Goal: Find specific page/section: Find specific page/section

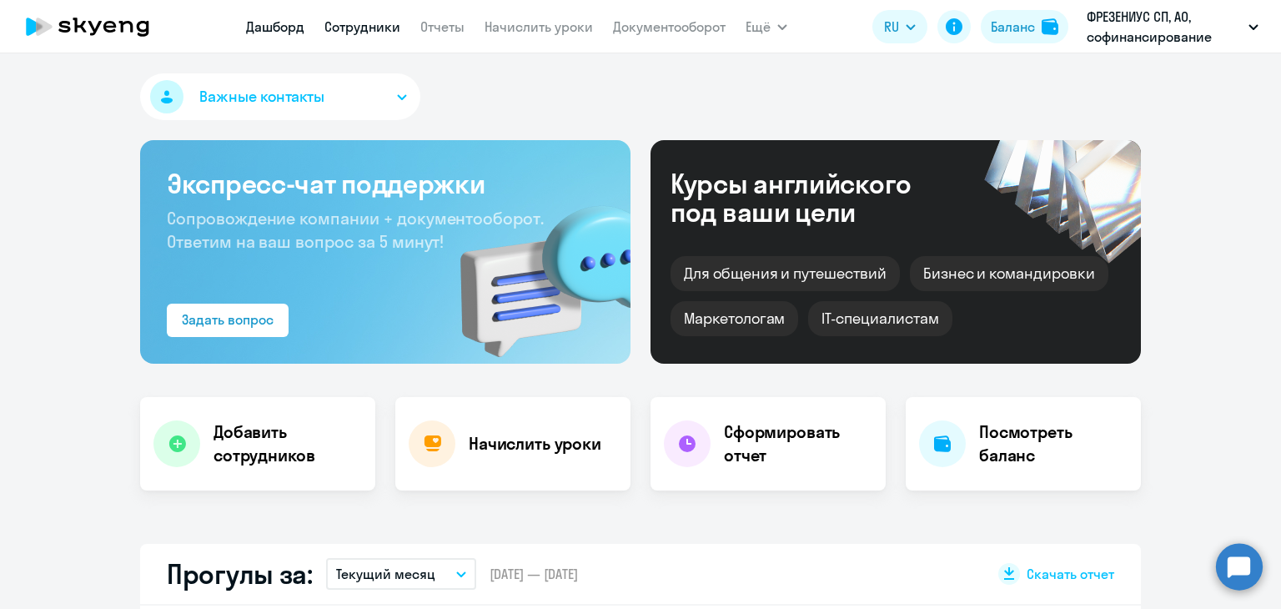
click at [386, 24] on link "Сотрудники" at bounding box center [363, 26] width 76 height 17
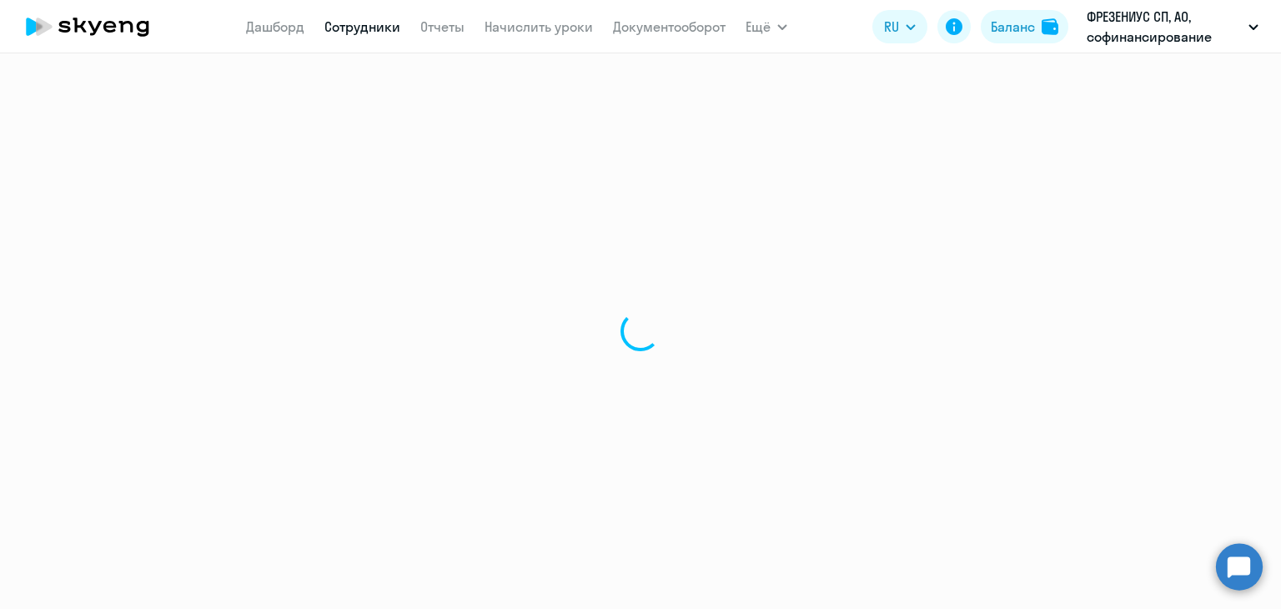
select select "30"
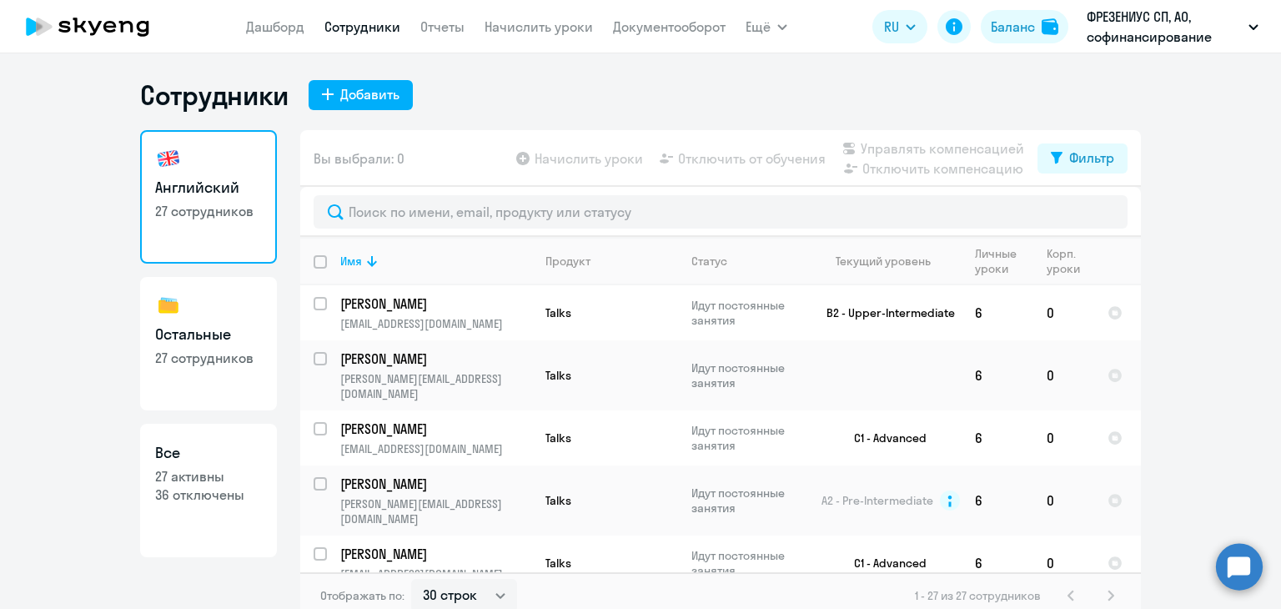
click at [164, 338] on h3 "Остальные" at bounding box center [208, 335] width 107 height 22
select select "30"
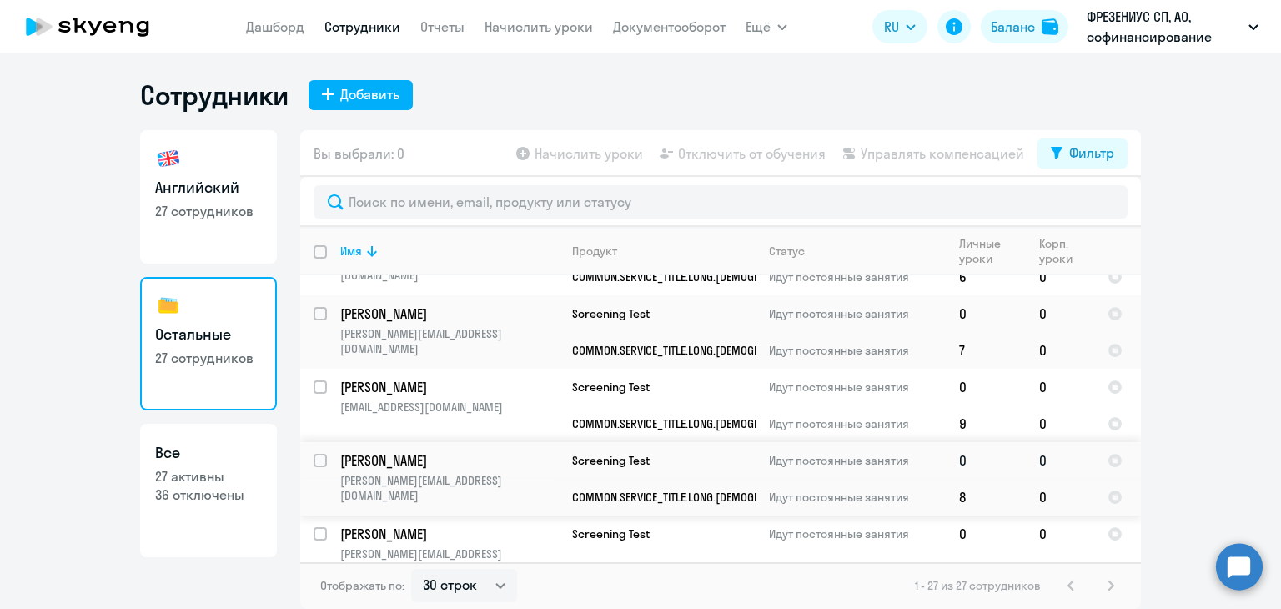
scroll to position [1695, 0]
